Goal: Information Seeking & Learning: Learn about a topic

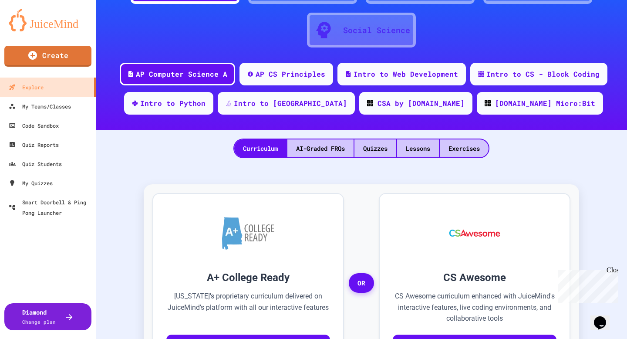
scroll to position [70, 0]
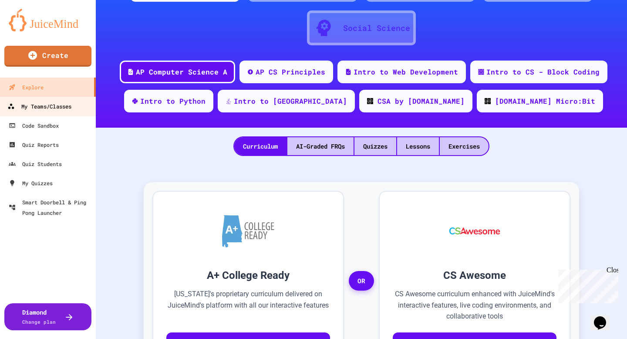
click at [57, 107] on div "My Teams/Classes" at bounding box center [39, 106] width 64 height 11
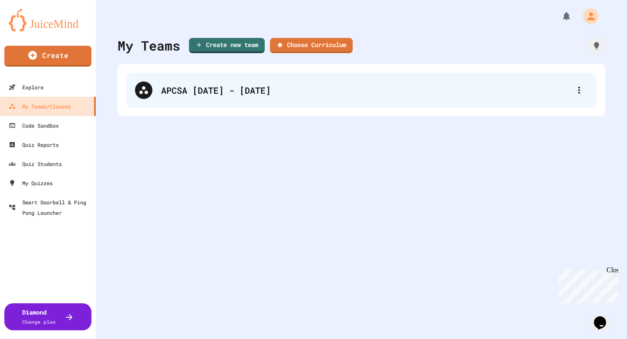
click at [228, 91] on div "APCSA [DATE] - [DATE]" at bounding box center [365, 90] width 409 height 13
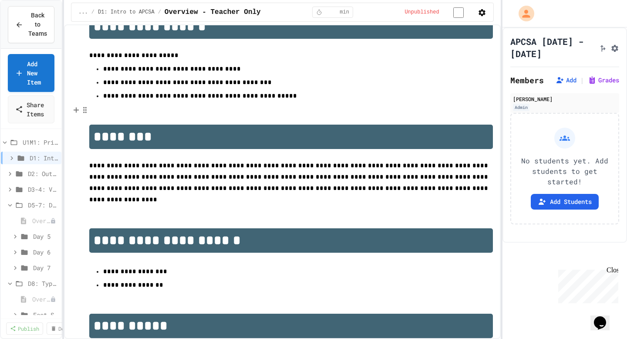
scroll to position [49, 0]
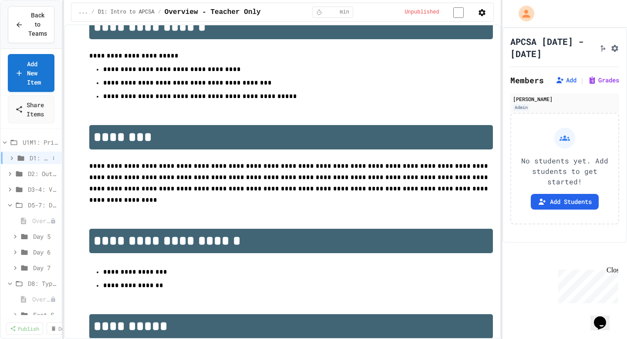
click at [13, 158] on icon at bounding box center [12, 158] width 8 height 8
click at [30, 171] on div "Overview - Teacher Only" at bounding box center [31, 173] width 61 height 13
click at [34, 159] on span "D1: Intro to APCSA" at bounding box center [38, 157] width 21 height 9
click at [32, 161] on span "D1: Intro to APCSA" at bounding box center [40, 157] width 20 height 9
click at [27, 178] on div "Overview - Teacher Only" at bounding box center [31, 173] width 61 height 13
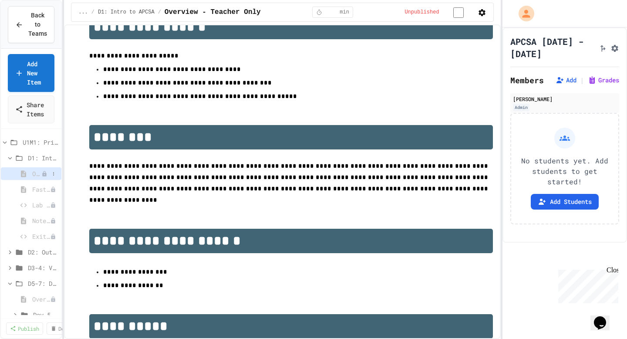
click at [34, 174] on span "Overview - Teacher Only" at bounding box center [36, 173] width 9 height 9
click at [33, 188] on span "Fast Start" at bounding box center [36, 189] width 9 height 9
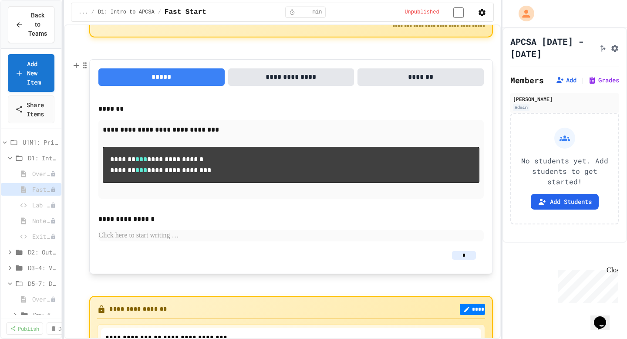
scroll to position [22, 0]
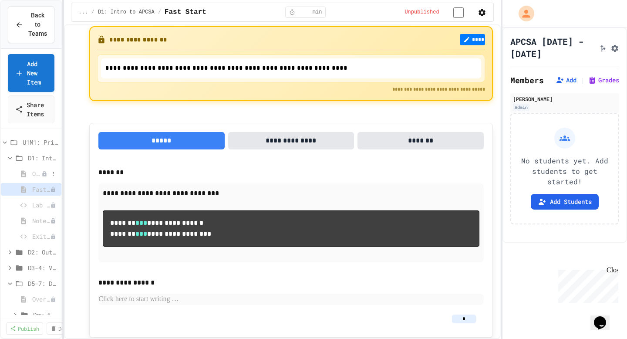
click at [34, 173] on span "Overview - Teacher Only" at bounding box center [36, 173] width 9 height 9
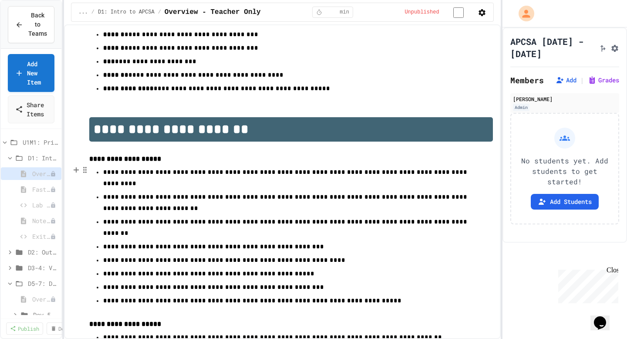
scroll to position [426, 0]
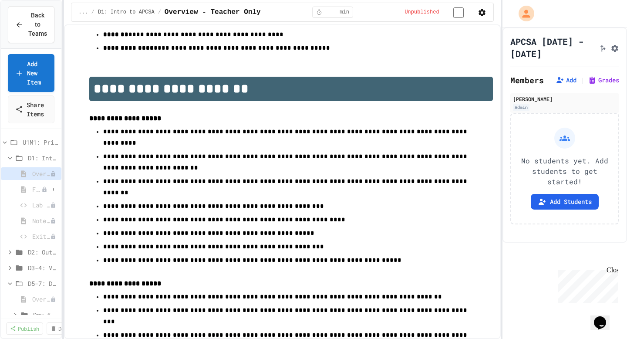
click at [36, 189] on span "Fast Start" at bounding box center [36, 189] width 9 height 9
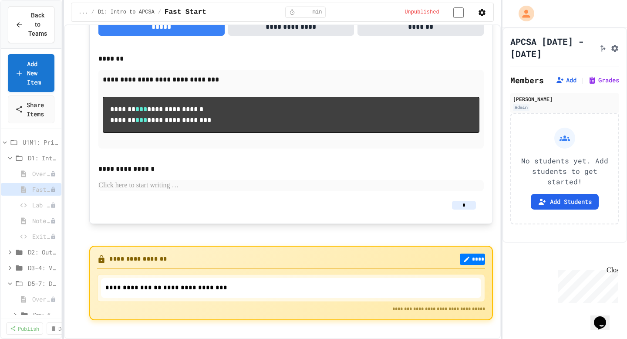
scroll to position [155, 0]
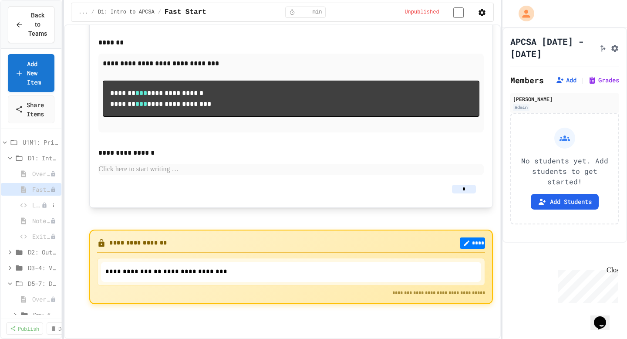
click at [38, 203] on span "Lab Lecture" at bounding box center [36, 204] width 9 height 9
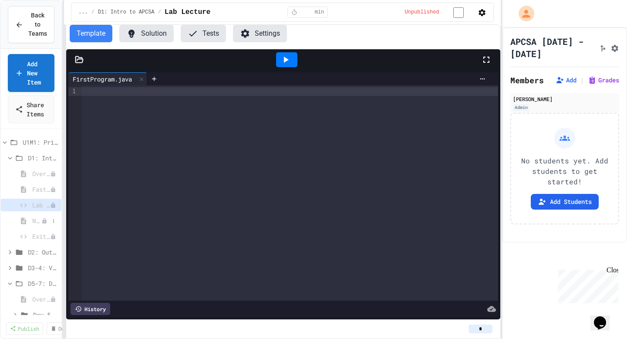
click at [37, 223] on span "Notes - Introduction to Java Programming" at bounding box center [36, 220] width 9 height 9
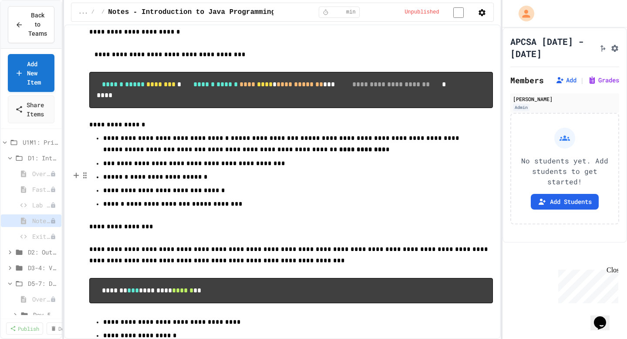
scroll to position [77, 0]
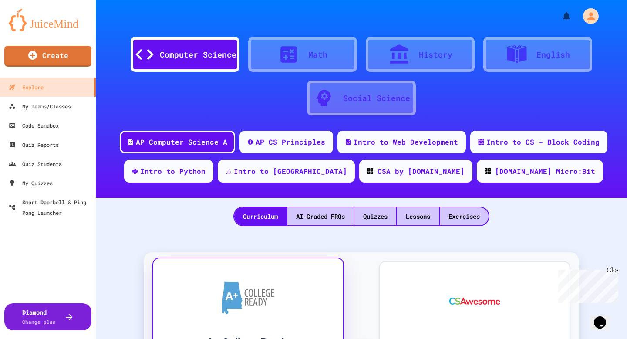
click at [247, 317] on div at bounding box center [248, 297] width 164 height 52
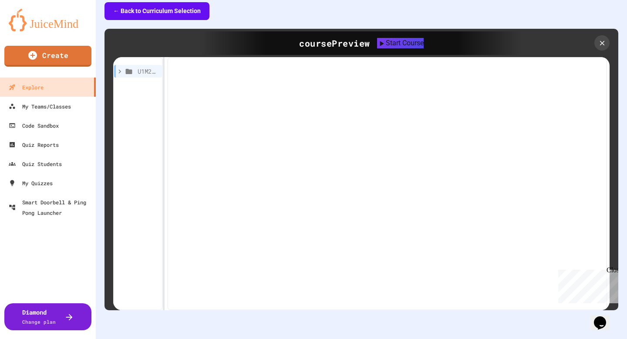
scroll to position [233, 0]
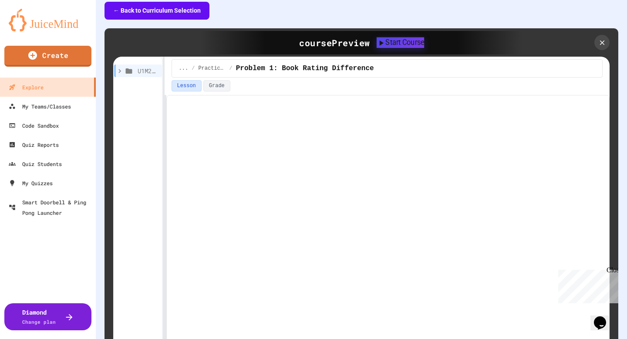
click at [403, 43] on div "Start Course" at bounding box center [400, 42] width 47 height 10
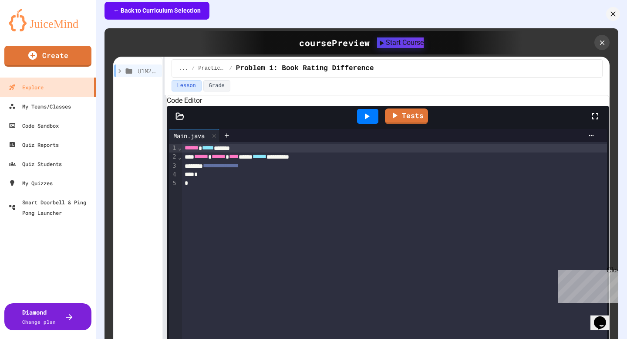
click at [611, 17] on icon at bounding box center [613, 13] width 5 height 5
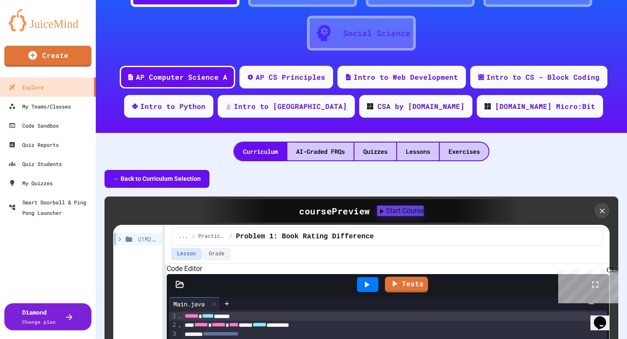
scroll to position [64, 0]
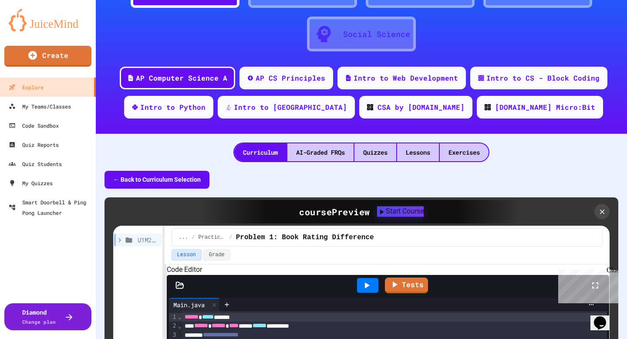
click at [337, 214] on div "course Preview" at bounding box center [334, 211] width 71 height 13
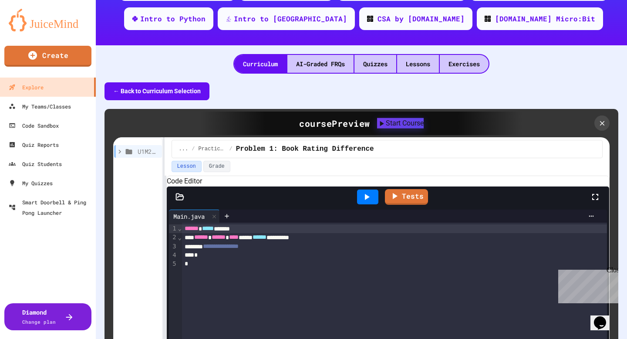
scroll to position [172, 0]
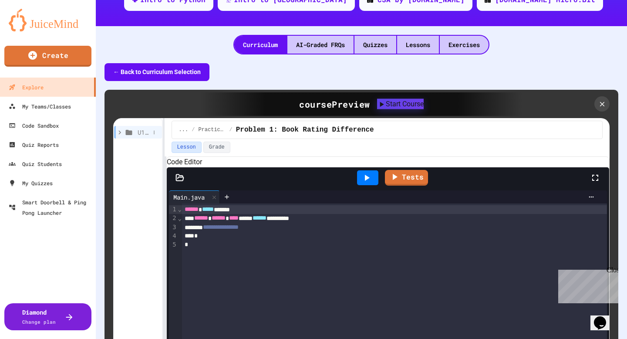
click at [120, 133] on icon at bounding box center [119, 132] width 3 height 4
click at [146, 162] on span "D3-5: Strings" at bounding box center [145, 163] width 9 height 9
click at [146, 146] on span "D1-2: The Math Class" at bounding box center [146, 147] width 7 height 9
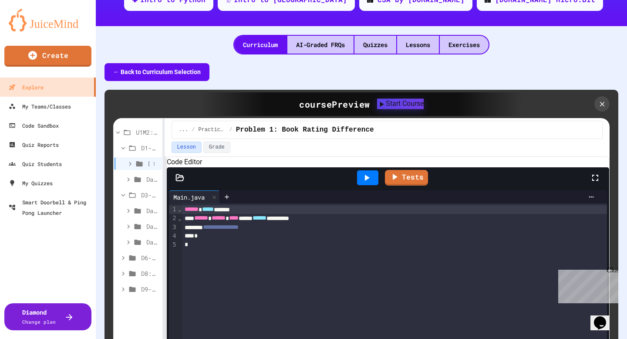
click at [148, 163] on span "Day 1" at bounding box center [149, 163] width 2 height 9
click at [148, 194] on div "Lab Lecture (15 mins)" at bounding box center [138, 195] width 48 height 13
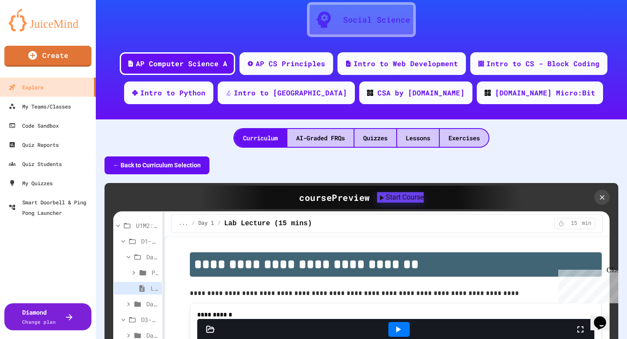
scroll to position [78, 0]
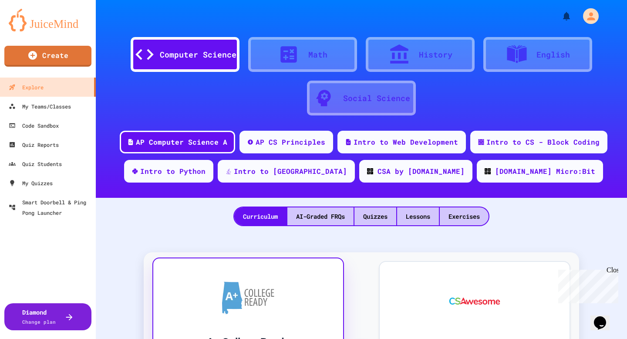
click at [277, 271] on div at bounding box center [248, 297] width 164 height 52
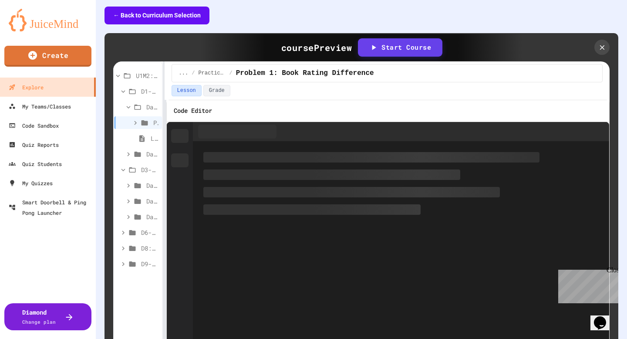
scroll to position [249, 0]
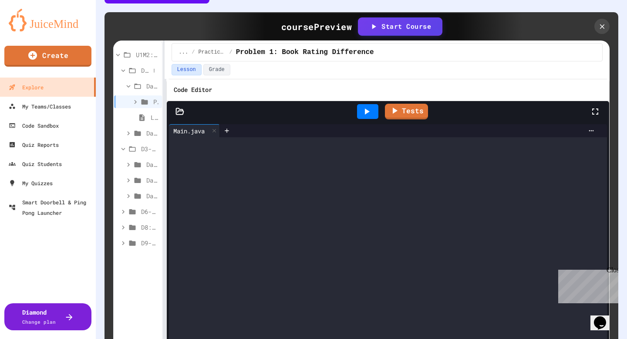
click at [126, 71] on icon at bounding box center [123, 71] width 8 height 8
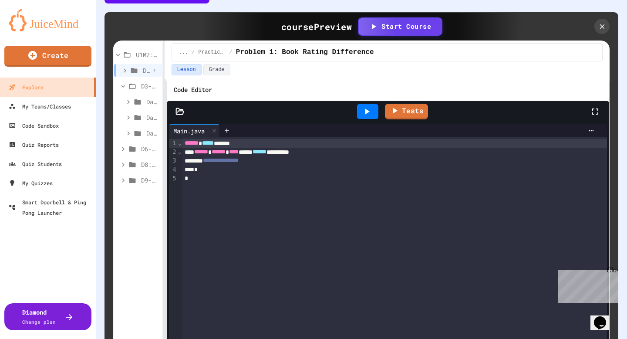
click at [125, 71] on icon at bounding box center [125, 70] width 3 height 4
click at [150, 85] on button at bounding box center [154, 86] width 9 height 9
click at [152, 101] on div "Practice (10 mins)" at bounding box center [138, 101] width 48 height 13
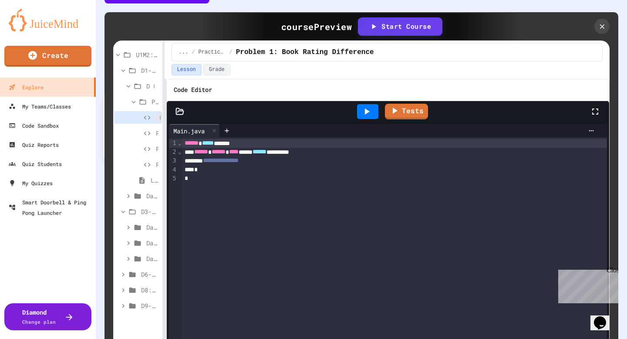
click at [156, 116] on button at bounding box center [160, 117] width 9 height 9
click at [156, 118] on div "Problem 1: Book Rating Difference" at bounding box center [138, 117] width 48 height 13
click at [413, 24] on div "Start Course" at bounding box center [400, 26] width 63 height 10
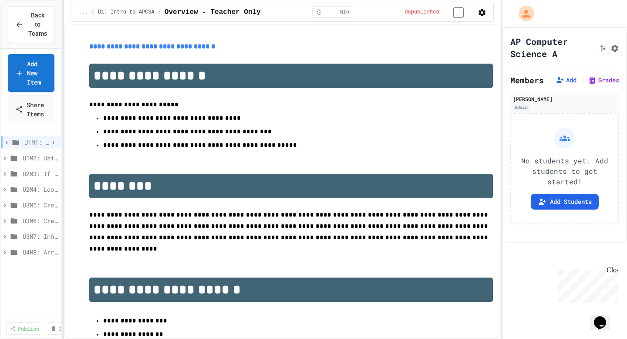
click at [6, 142] on icon at bounding box center [7, 143] width 8 height 8
click at [40, 158] on span "D1: Intro to APCSA" at bounding box center [40, 157] width 20 height 9
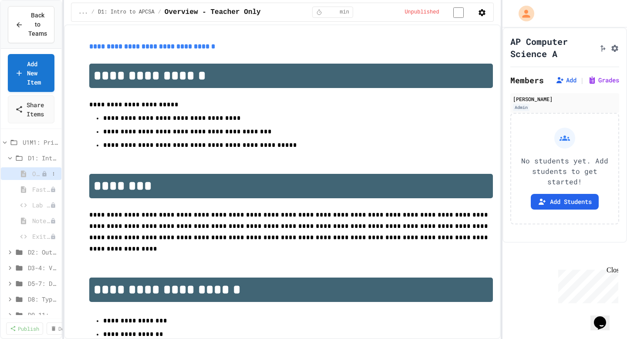
click at [41, 172] on span "Overview - Teacher Only" at bounding box center [36, 173] width 9 height 9
click at [31, 173] on div "Overview - Teacher Only" at bounding box center [31, 173] width 61 height 13
click at [35, 187] on span "Fast Start" at bounding box center [36, 189] width 9 height 9
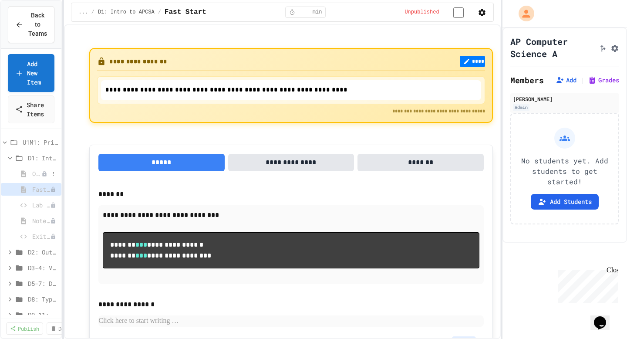
click at [39, 173] on span "Overview - Teacher Only" at bounding box center [36, 173] width 9 height 9
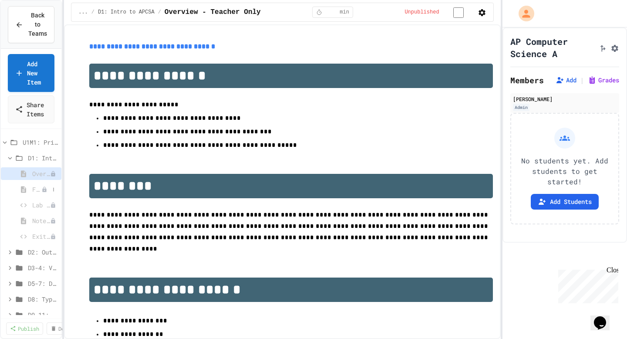
click at [34, 190] on span "Fast Start" at bounding box center [36, 189] width 9 height 9
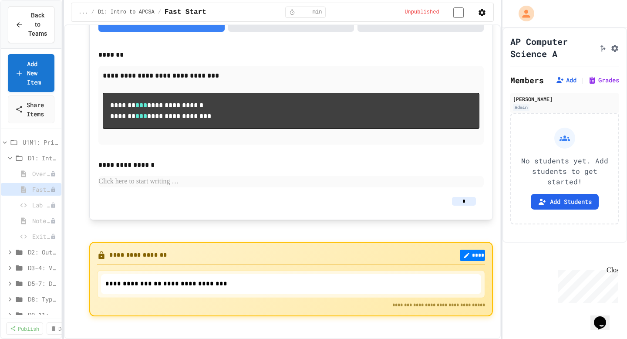
scroll to position [155, 0]
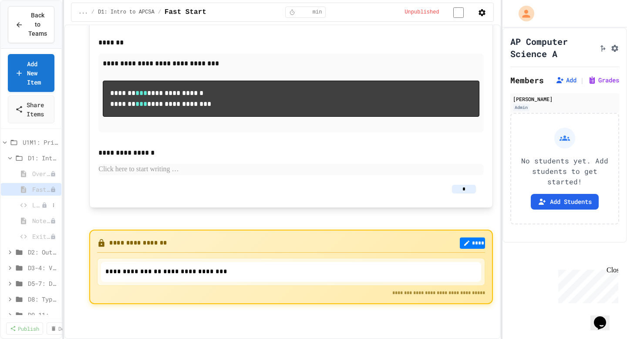
click at [41, 207] on icon at bounding box center [44, 205] width 6 height 6
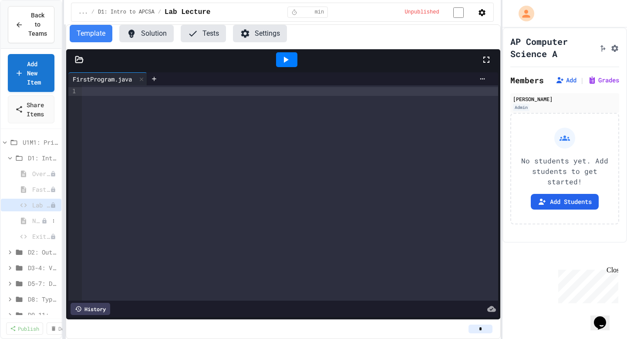
click at [35, 219] on span "Notes - Introduction to Java Programming" at bounding box center [36, 220] width 9 height 9
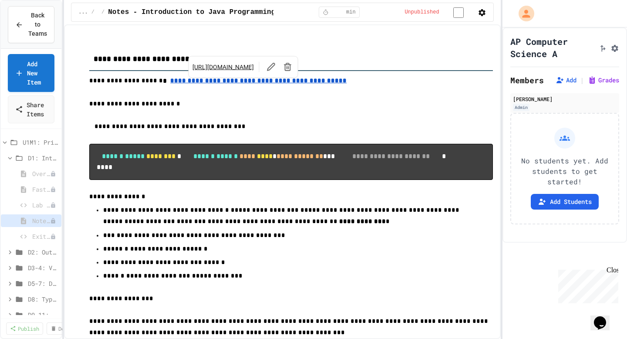
click at [212, 84] on u "**********" at bounding box center [258, 81] width 176 height 6
click at [241, 65] on link "https://aplusala.instructure.com/courses/1329/modules/items/111107" at bounding box center [223, 67] width 61 height 9
